Goal: Book appointment/travel/reservation

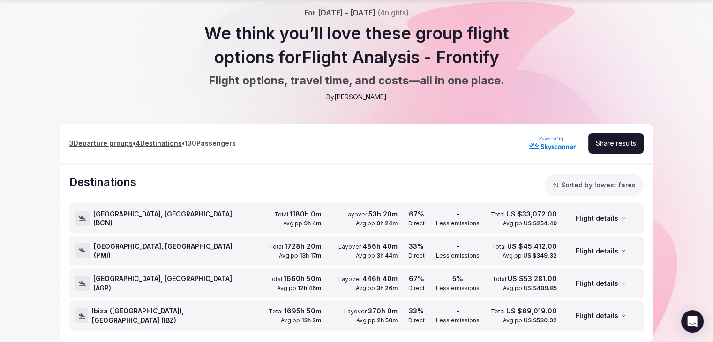
scroll to position [86, 0]
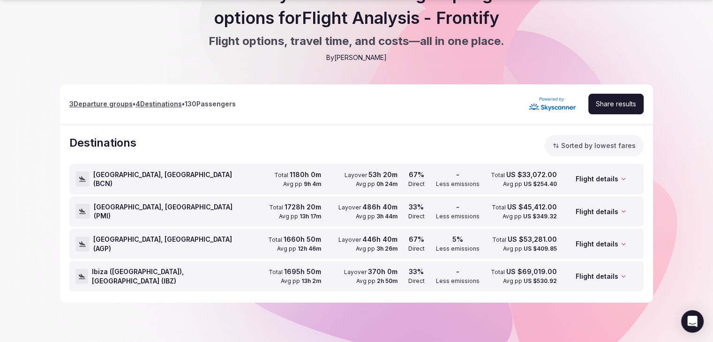
click at [149, 177] on span "[GEOGRAPHIC_DATA], [GEOGRAPHIC_DATA] ( BCN )" at bounding box center [168, 179] width 151 height 18
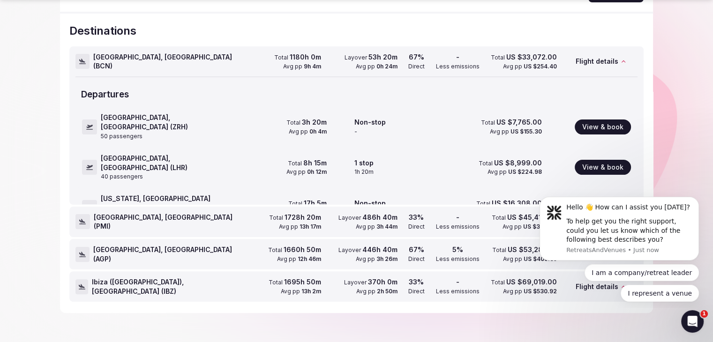
scroll to position [208, 0]
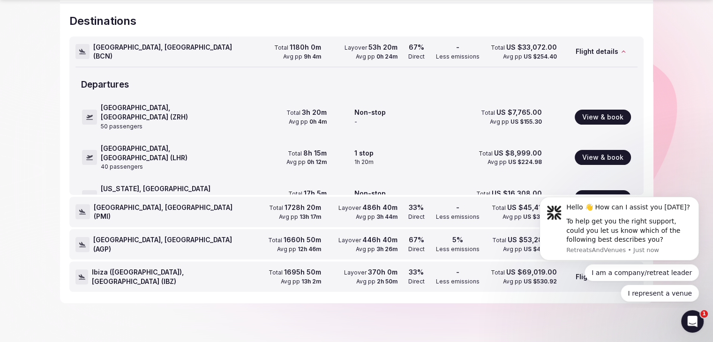
click at [165, 207] on span "[GEOGRAPHIC_DATA], [GEOGRAPHIC_DATA] ( PMI )" at bounding box center [169, 212] width 151 height 18
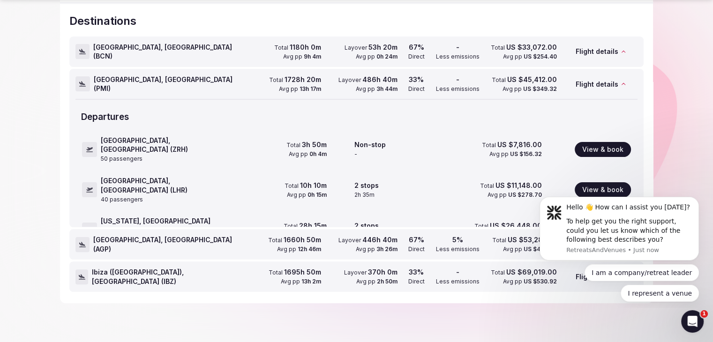
click at [167, 247] on div "[GEOGRAPHIC_DATA], [GEOGRAPHIC_DATA] ( AGP )" at bounding box center [160, 245] width 169 height 30
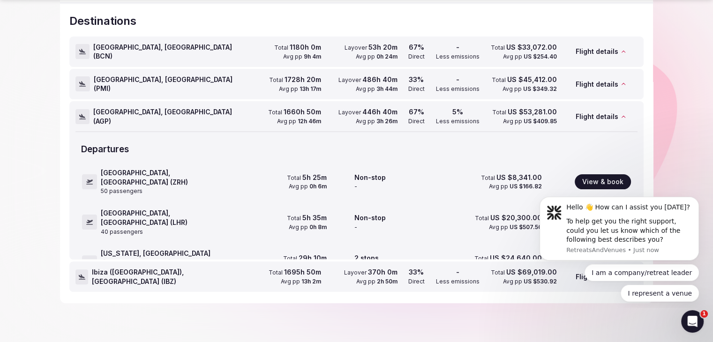
click at [165, 271] on span "Ibiza ([GEOGRAPHIC_DATA]), [GEOGRAPHIC_DATA] ( IBZ )" at bounding box center [168, 277] width 152 height 18
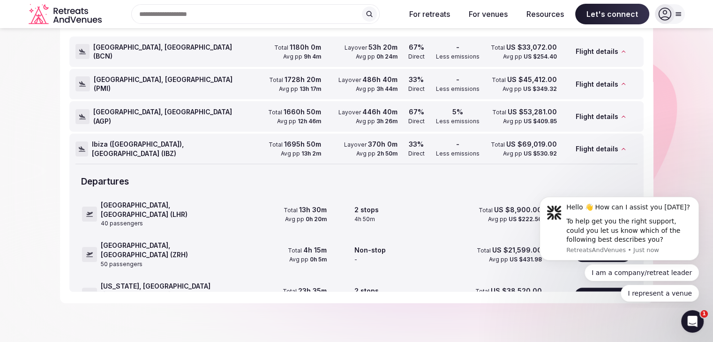
scroll to position [0, 0]
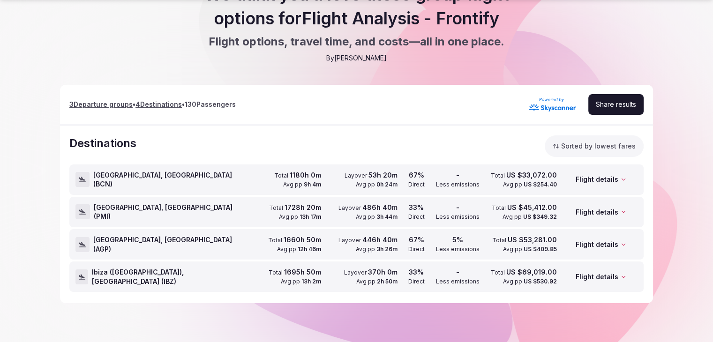
scroll to position [86, 0]
drag, startPoint x: 201, startPoint y: 184, endPoint x: 209, endPoint y: 190, distance: 10.0
click at [202, 185] on div "[GEOGRAPHIC_DATA], [GEOGRAPHIC_DATA] ( BCN )" at bounding box center [160, 180] width 169 height 30
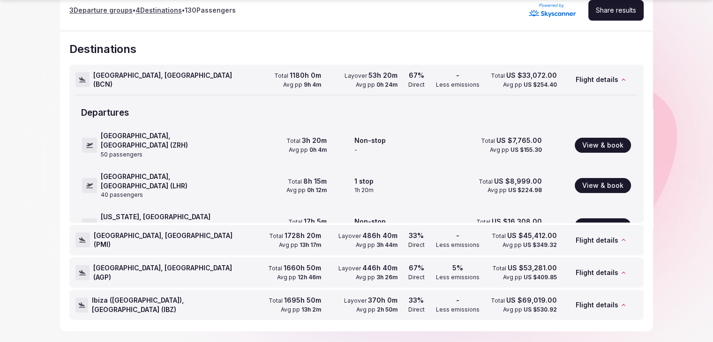
scroll to position [208, 0]
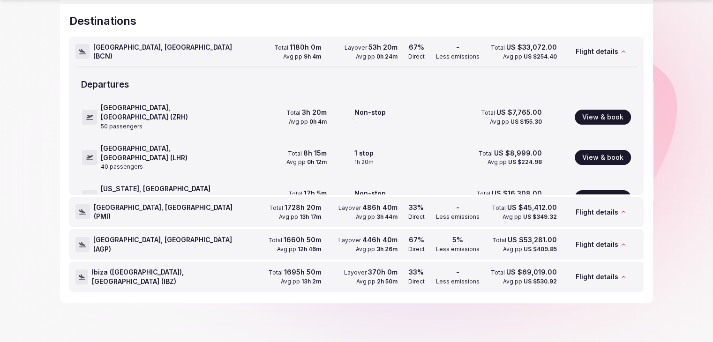
click at [169, 213] on span "[GEOGRAPHIC_DATA], [GEOGRAPHIC_DATA] ( PMI )" at bounding box center [169, 212] width 151 height 18
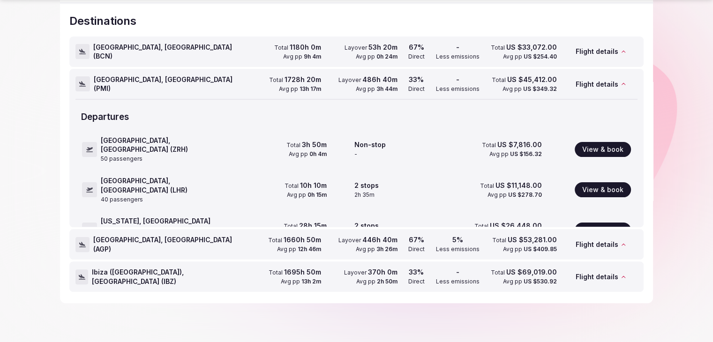
drag, startPoint x: 155, startPoint y: 250, endPoint x: 165, endPoint y: 251, distance: 9.4
click at [156, 250] on div "[GEOGRAPHIC_DATA], [GEOGRAPHIC_DATA] ( AGP )" at bounding box center [160, 245] width 169 height 30
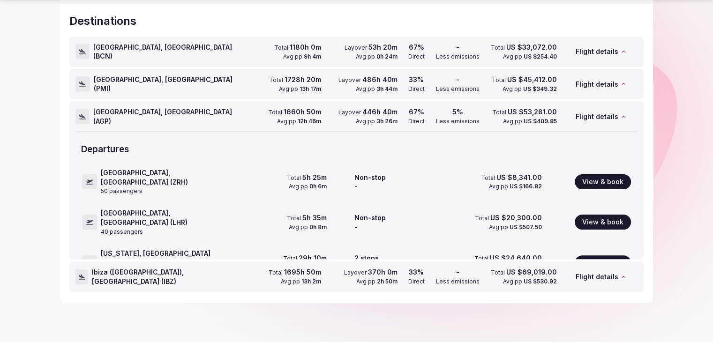
click at [143, 267] on div "Ibiza ([GEOGRAPHIC_DATA]), [GEOGRAPHIC_DATA] ( IBZ )" at bounding box center [160, 277] width 169 height 30
